Goal: Check status: Check status

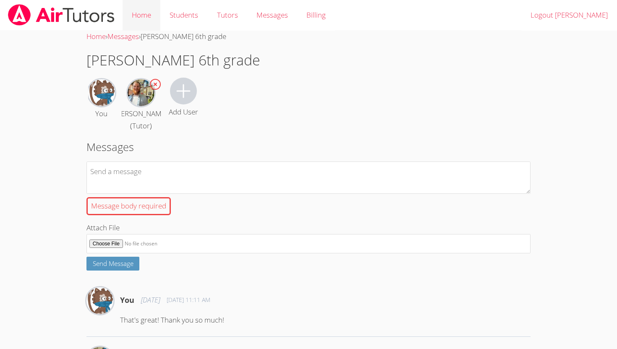
click at [139, 15] on link "Home" at bounding box center [141, 15] width 38 height 31
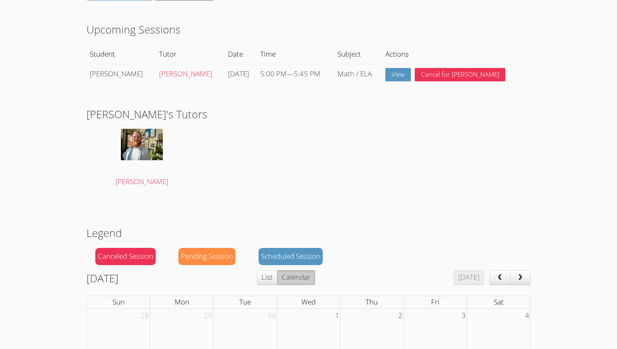
scroll to position [88, 0]
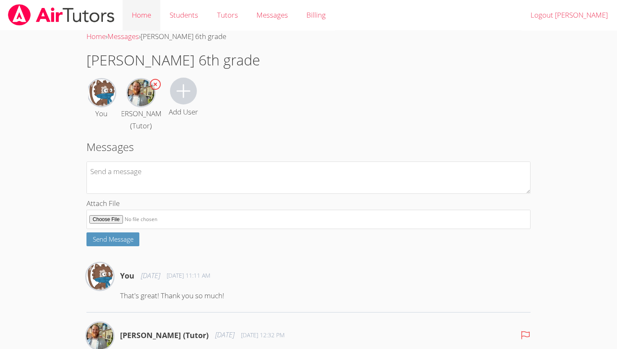
click at [150, 12] on link "Home" at bounding box center [141, 15] width 38 height 31
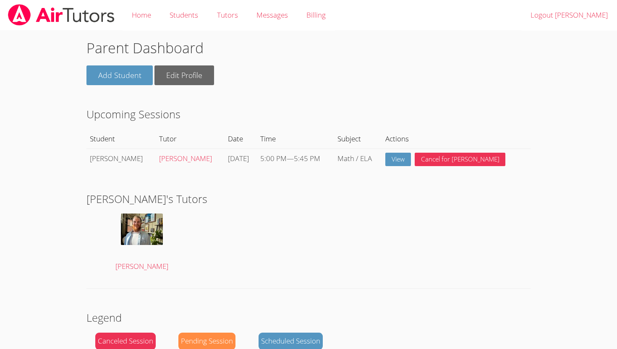
click at [409, 151] on td "View Cancel for [PERSON_NAME]" at bounding box center [456, 158] width 148 height 21
click at [409, 160] on link "View" at bounding box center [398, 160] width 26 height 14
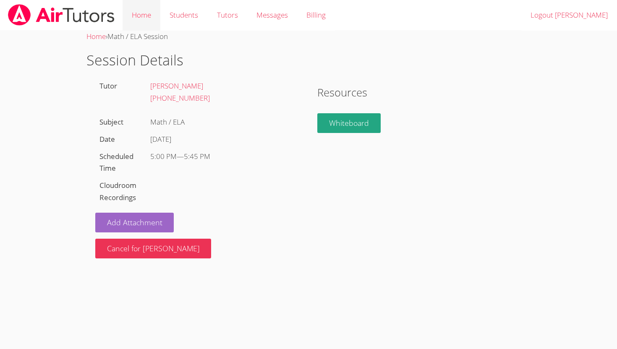
click at [138, 23] on link "Home" at bounding box center [141, 15] width 38 height 31
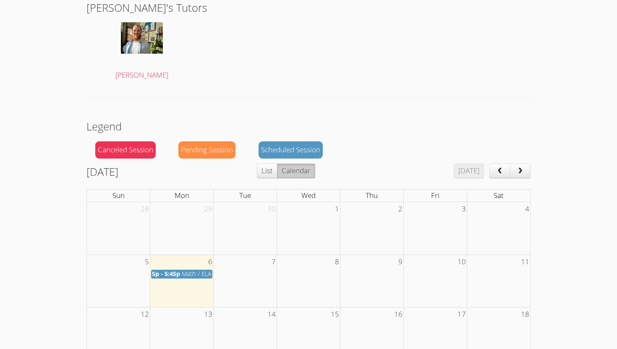
scroll to position [193, 0]
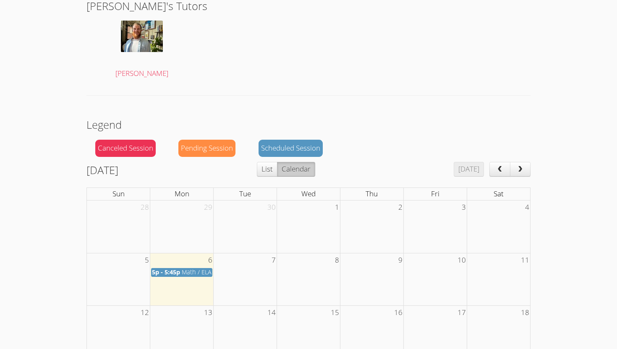
click at [199, 272] on span "Math / ELA" at bounding box center [197, 272] width 30 height 8
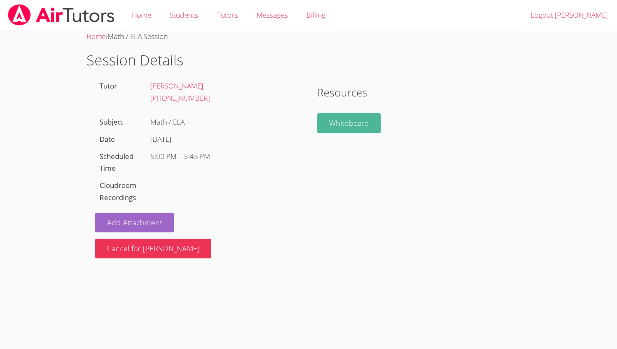
click at [347, 122] on link "Whiteboard" at bounding box center [348, 123] width 63 height 20
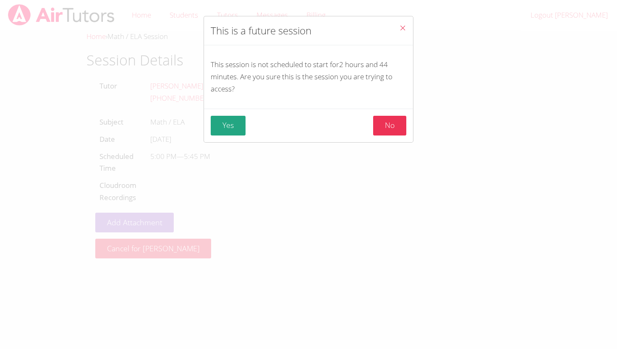
click at [400, 28] on icon "Close" at bounding box center [402, 27] width 7 height 7
